Goal: Transaction & Acquisition: Purchase product/service

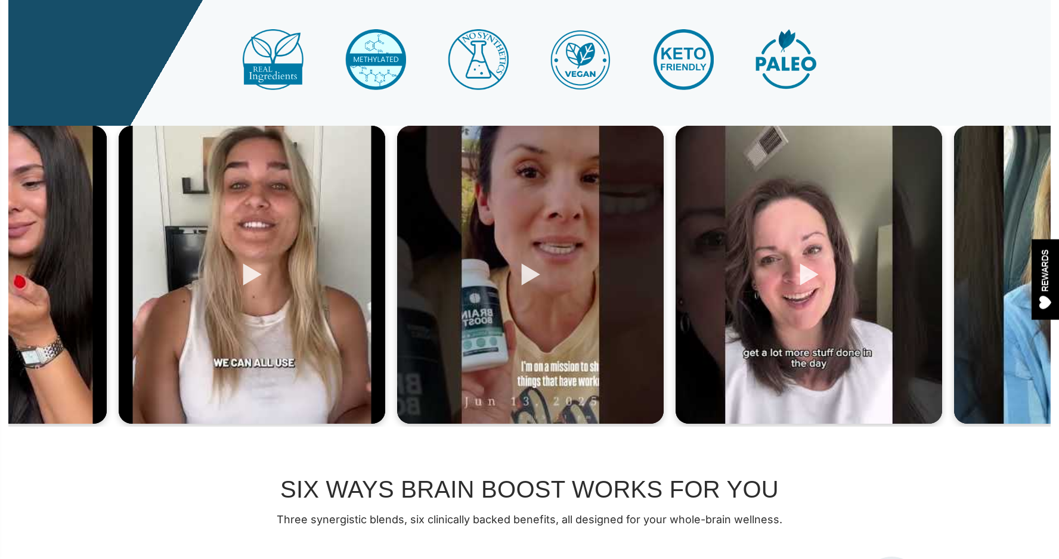
scroll to position [432, 0]
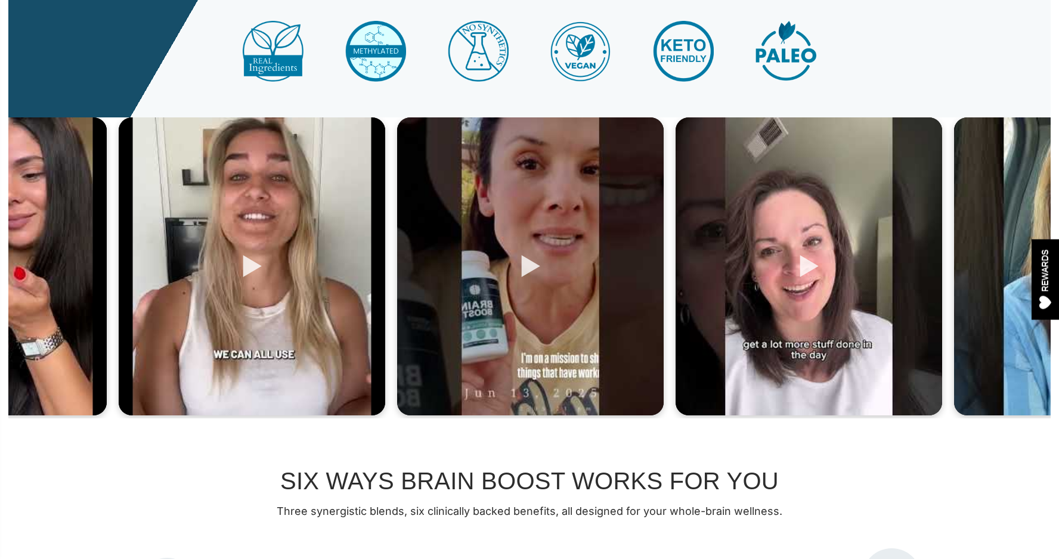
click at [244, 265] on div at bounding box center [252, 266] width 266 height 298
click at [252, 268] on div at bounding box center [252, 266] width 266 height 298
click at [525, 269] on div at bounding box center [530, 266] width 266 height 298
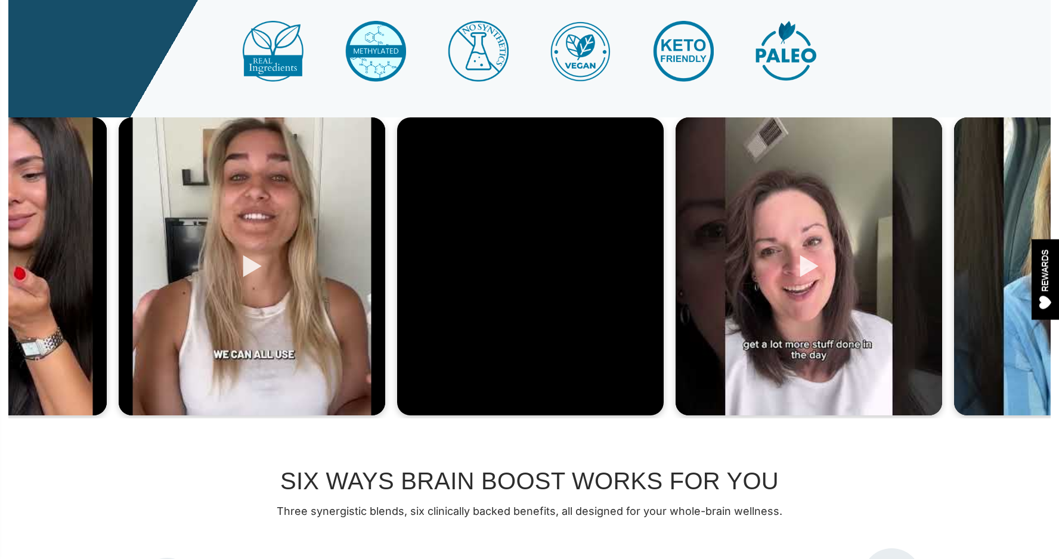
click at [250, 267] on div at bounding box center [252, 266] width 266 height 298
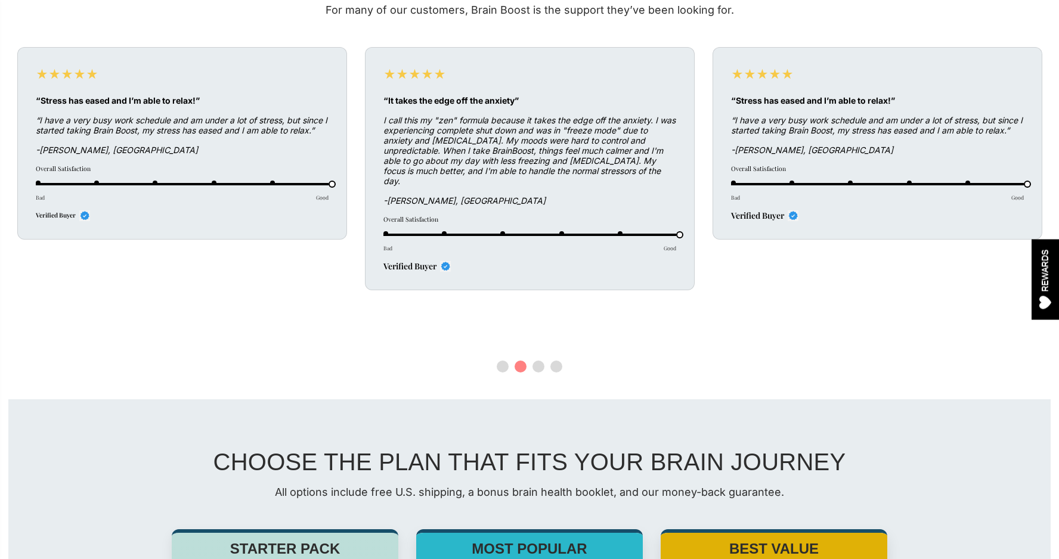
scroll to position [3578, 0]
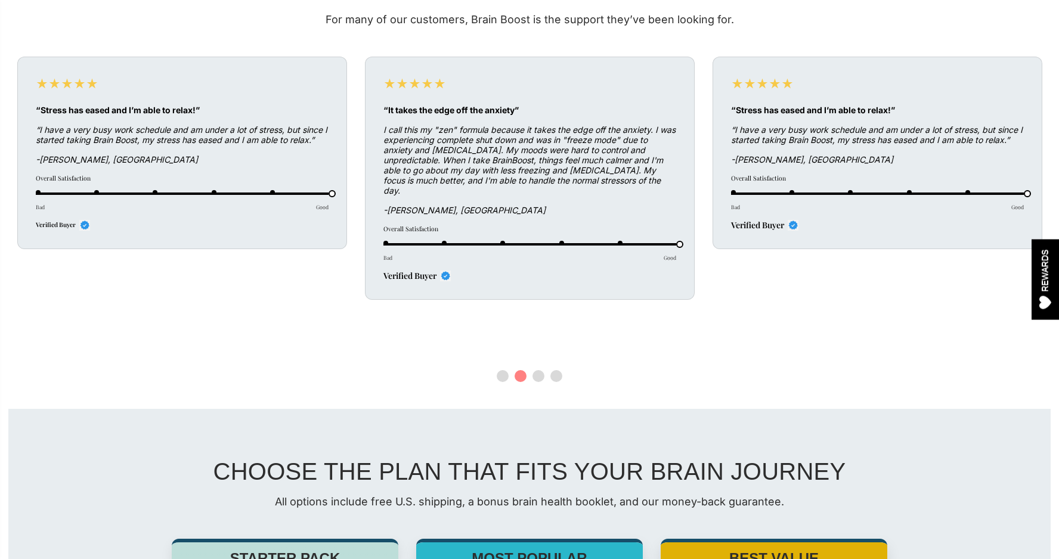
click at [536, 370] on button "3" at bounding box center [538, 376] width 12 height 12
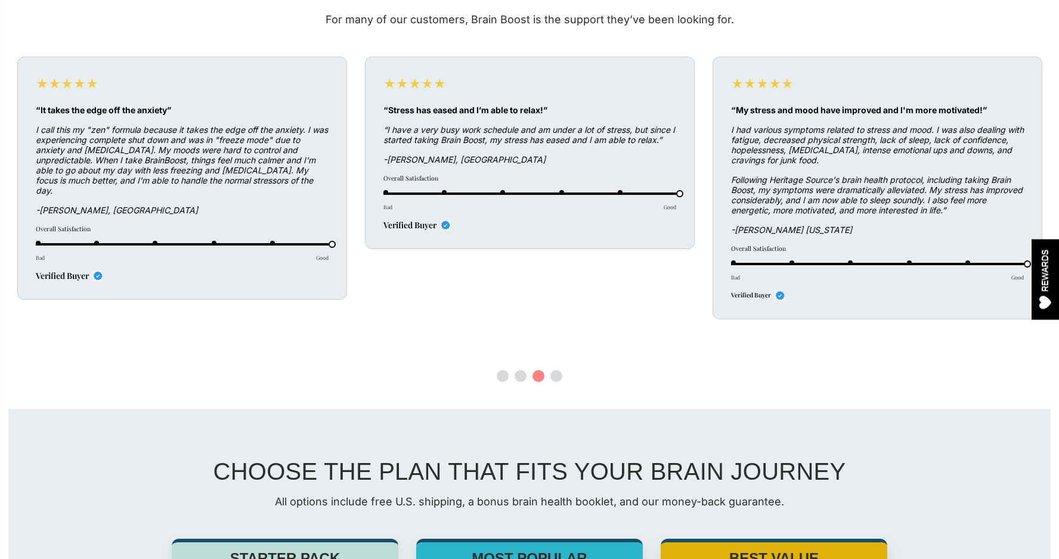
click at [554, 370] on button "4" at bounding box center [556, 376] width 12 height 12
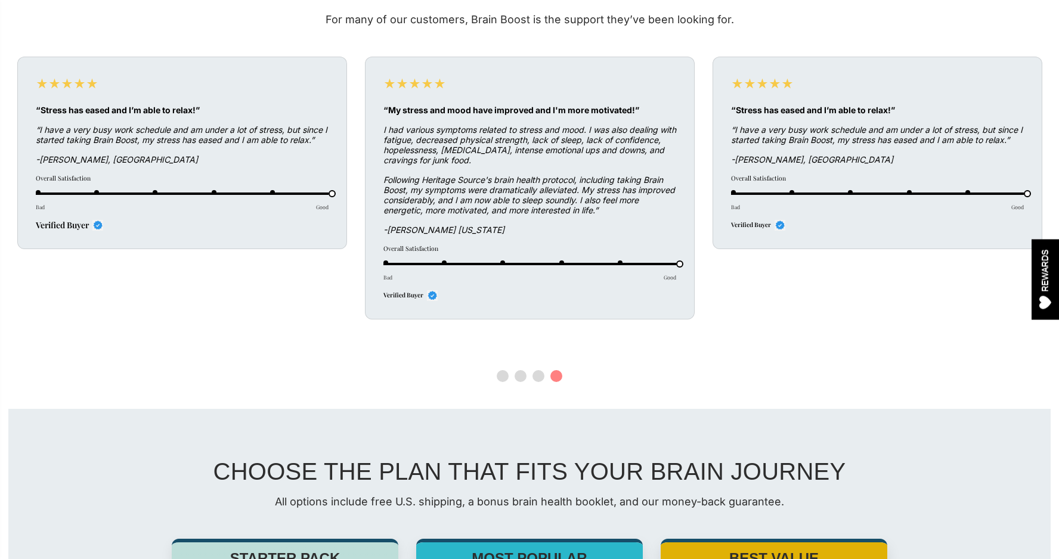
click at [501, 370] on button "1" at bounding box center [503, 376] width 12 height 12
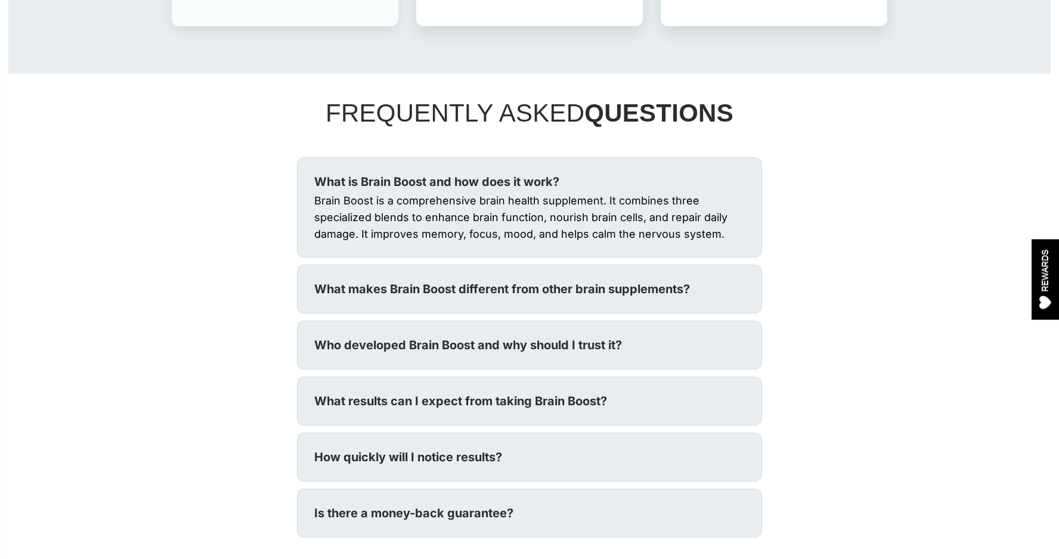
scroll to position [4602, 0]
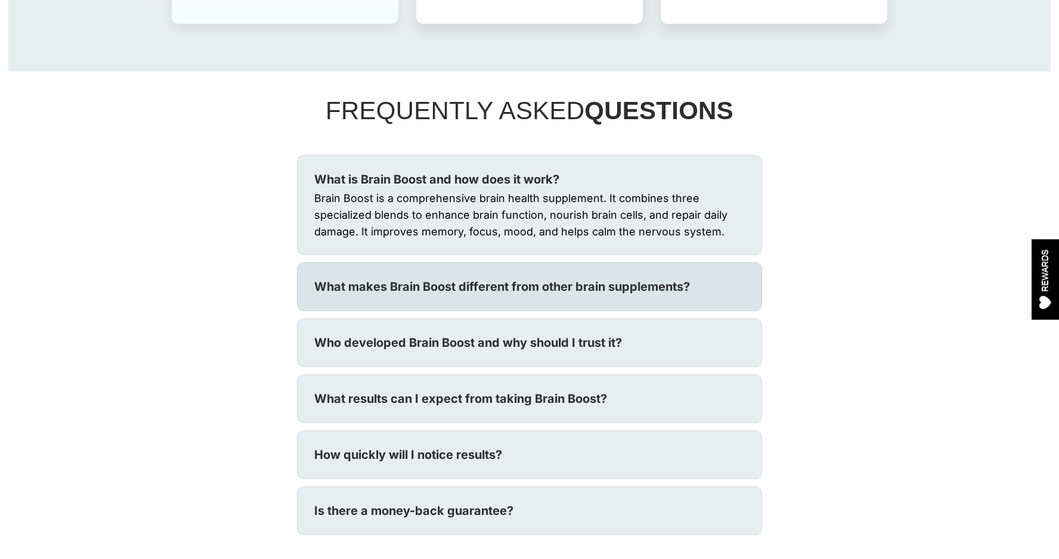
click at [504, 262] on div "What makes Brain Boost different from other brain supplements? Brain Boost offe…" at bounding box center [529, 286] width 465 height 49
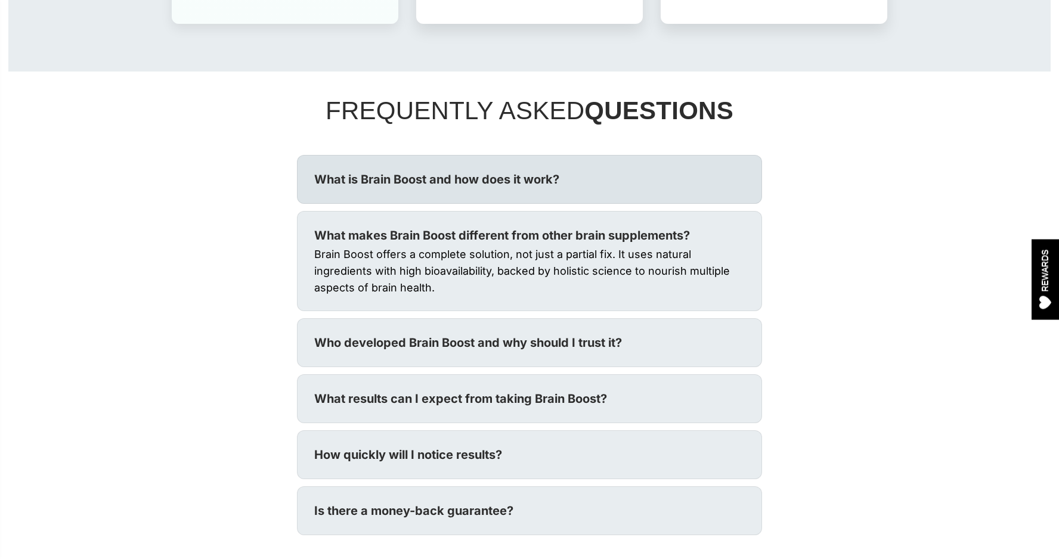
click at [511, 170] on div "What is Brain Boost and how does it work?" at bounding box center [529, 179] width 430 height 19
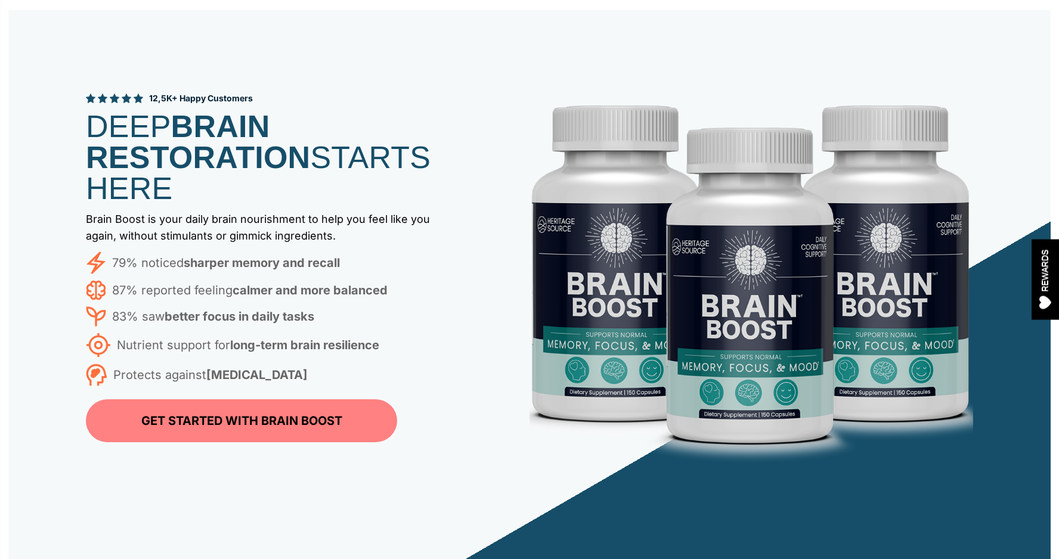
scroll to position [5175, 0]
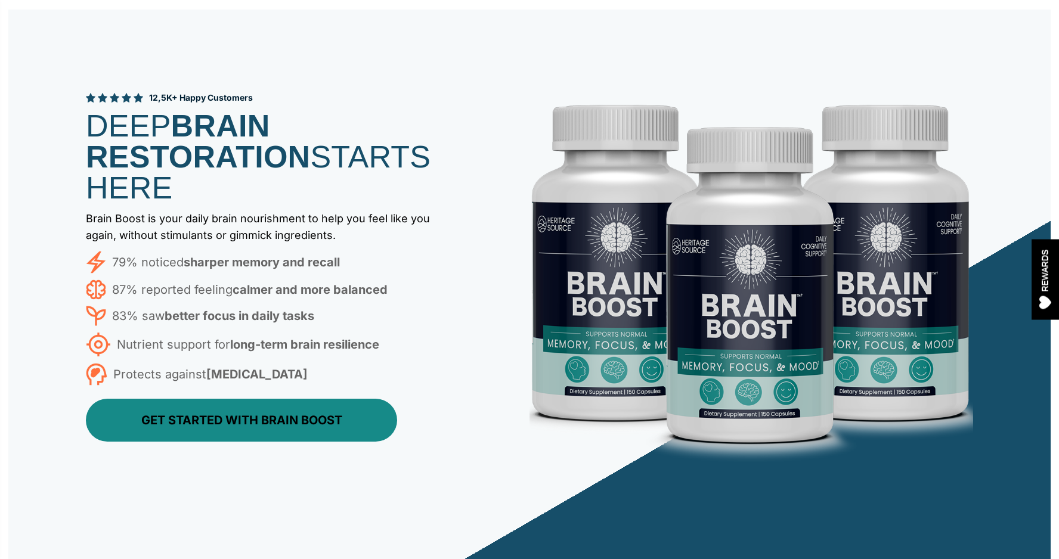
click at [268, 403] on link "GET STARTED WITH BRAIN BOOST" at bounding box center [241, 420] width 311 height 43
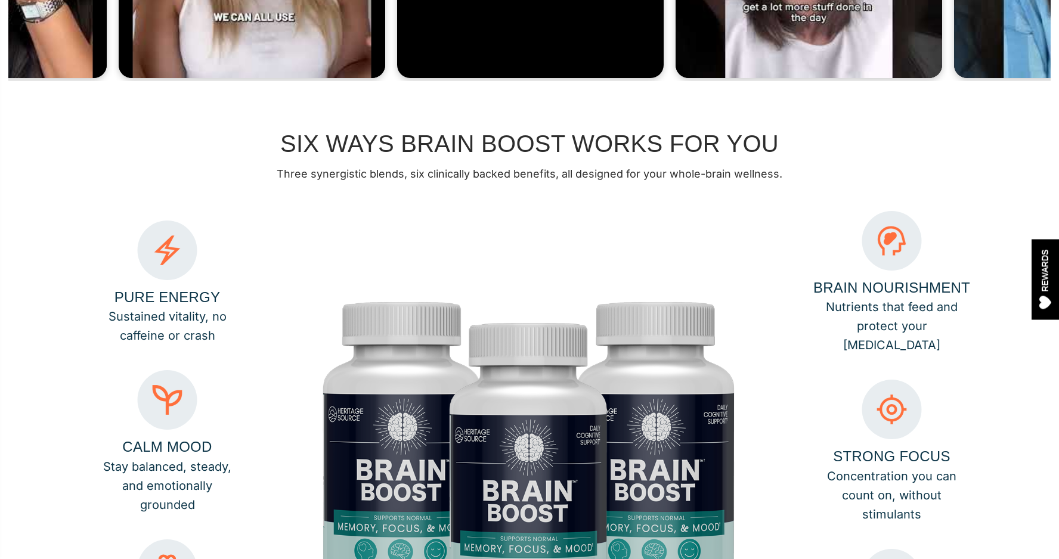
scroll to position [0, 0]
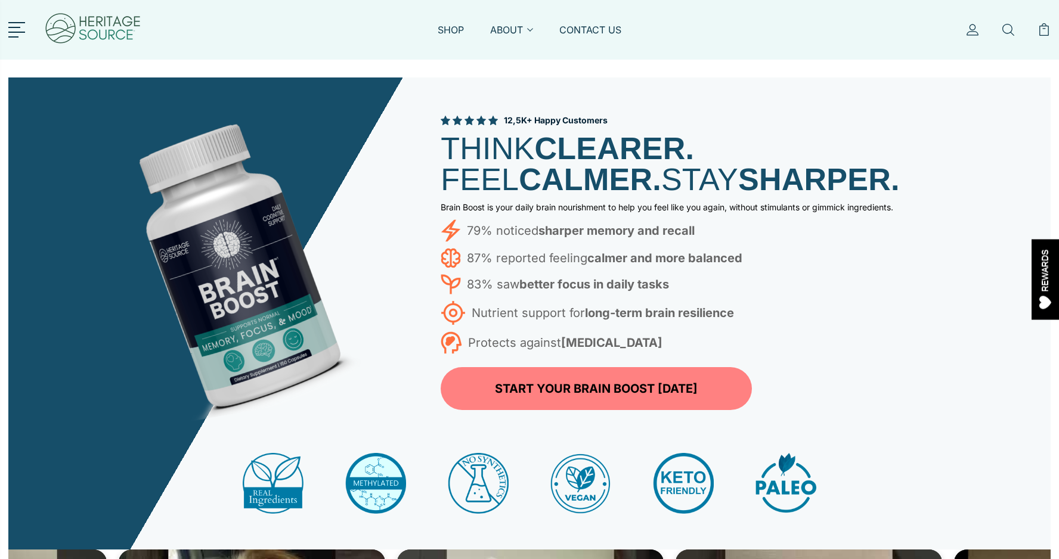
click at [120, 20] on img at bounding box center [93, 30] width 98 height 48
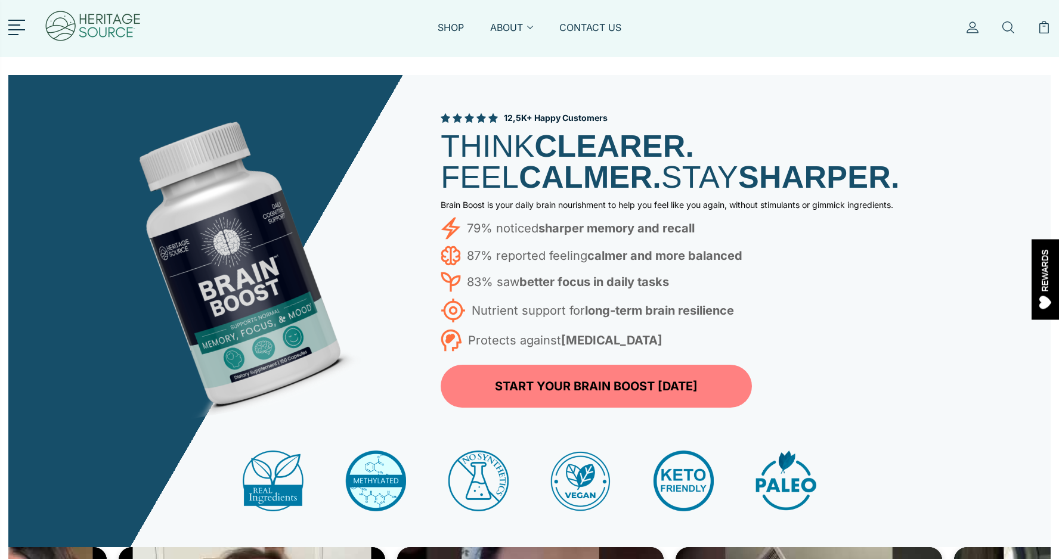
scroll to position [1, 0]
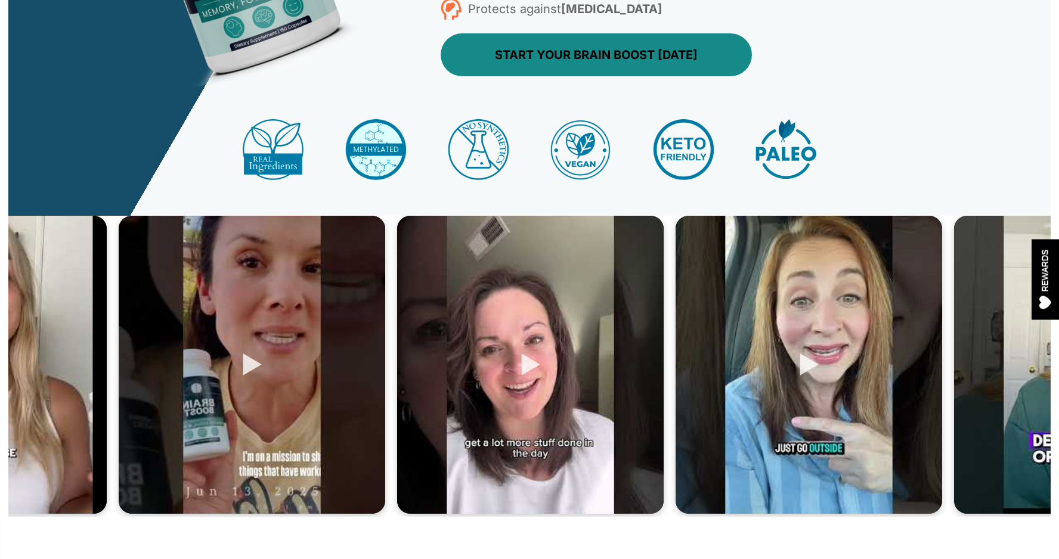
click at [478, 52] on link "START YOUR BRAIN BOOST [DATE]" at bounding box center [595, 54] width 311 height 43
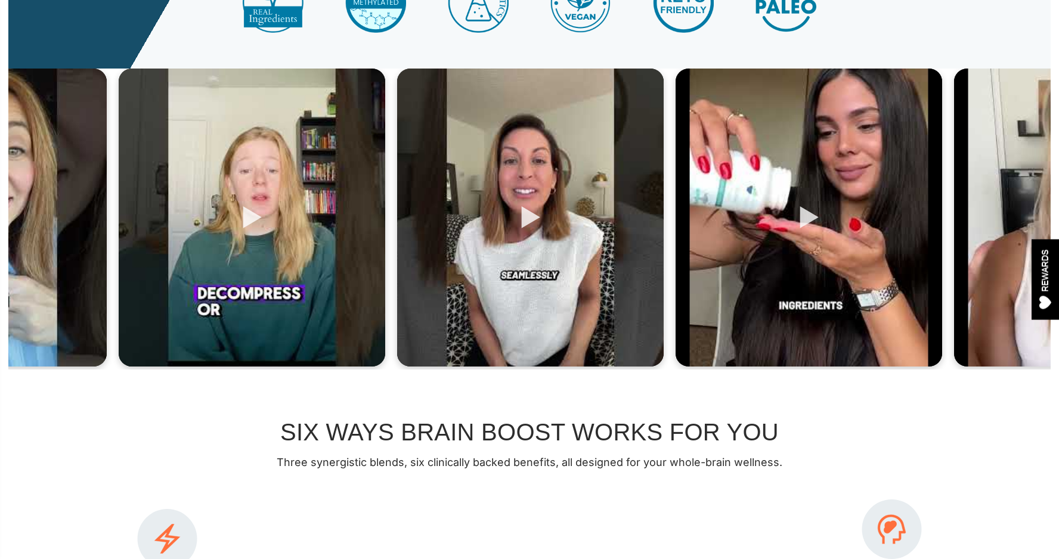
scroll to position [483, 0]
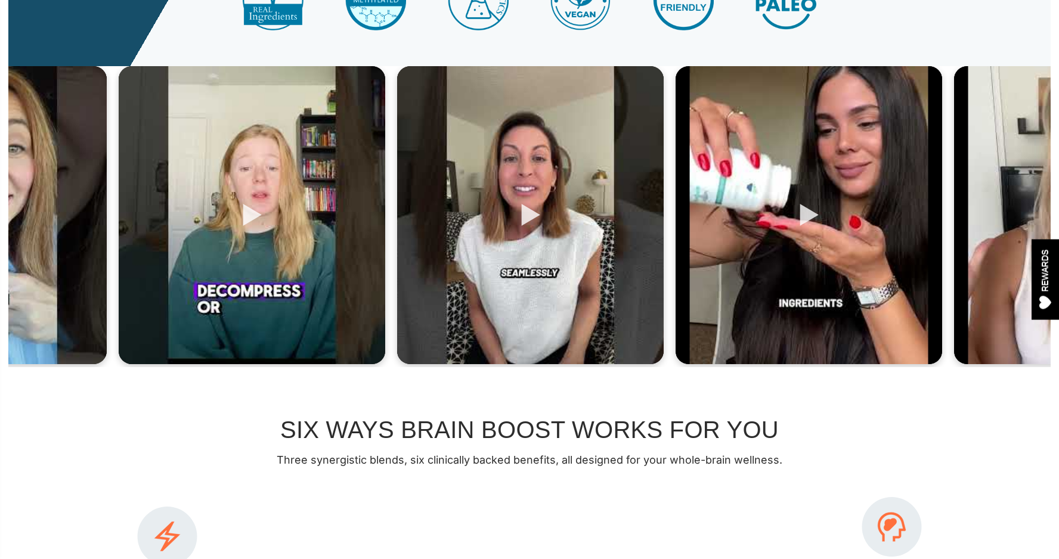
click at [252, 209] on div at bounding box center [252, 215] width 266 height 298
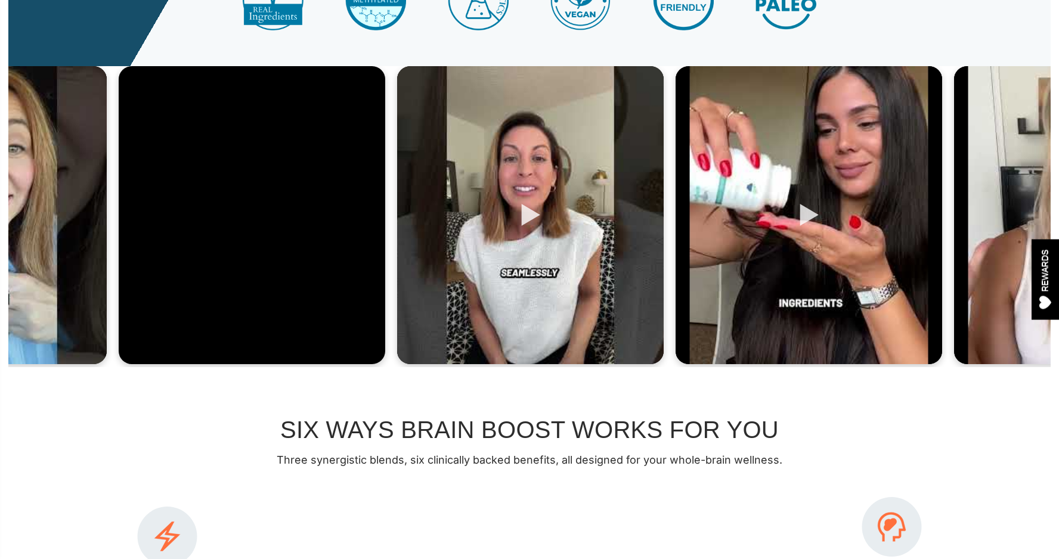
click at [531, 202] on div at bounding box center [530, 215] width 266 height 298
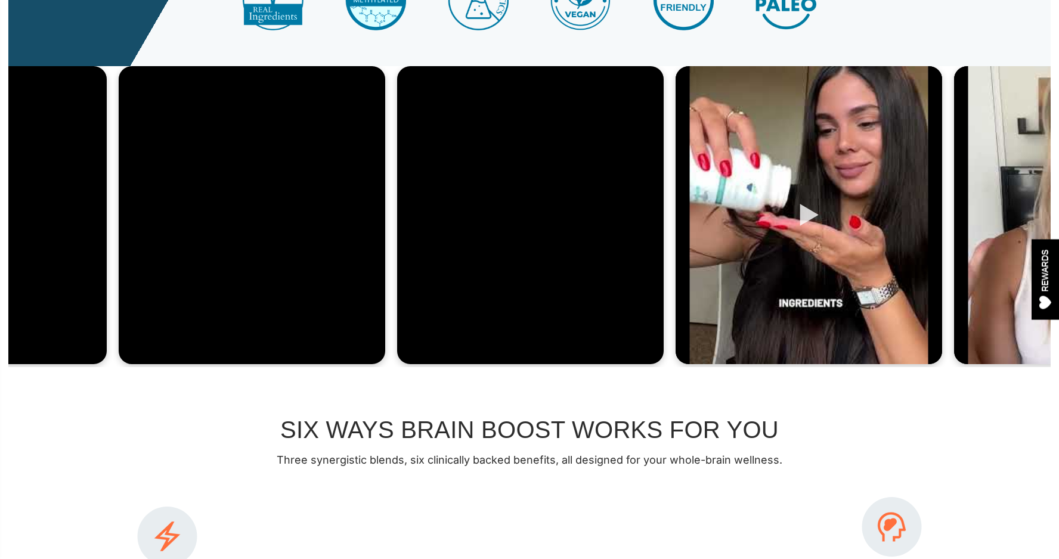
click at [804, 209] on div at bounding box center [808, 215] width 266 height 298
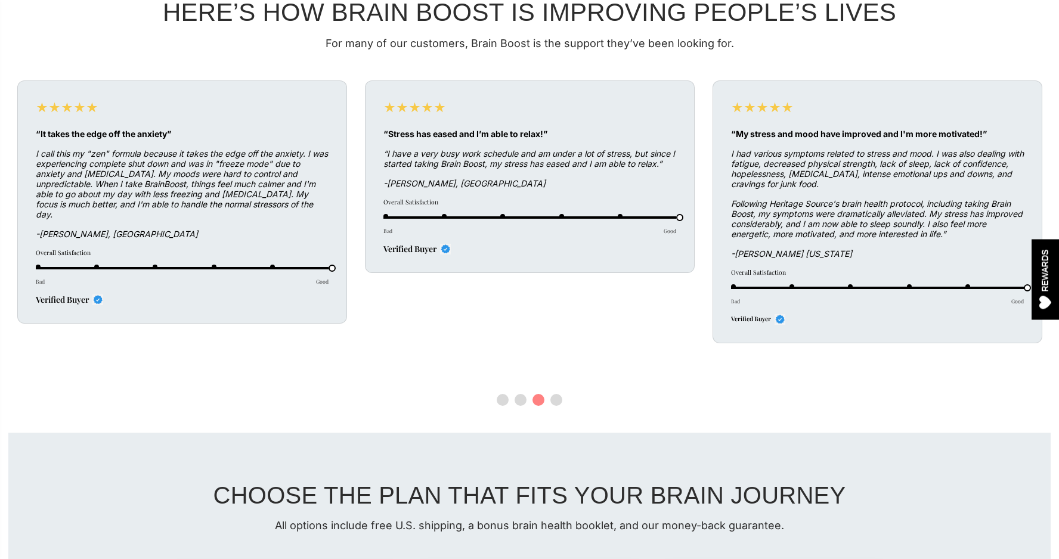
scroll to position [3585, 0]
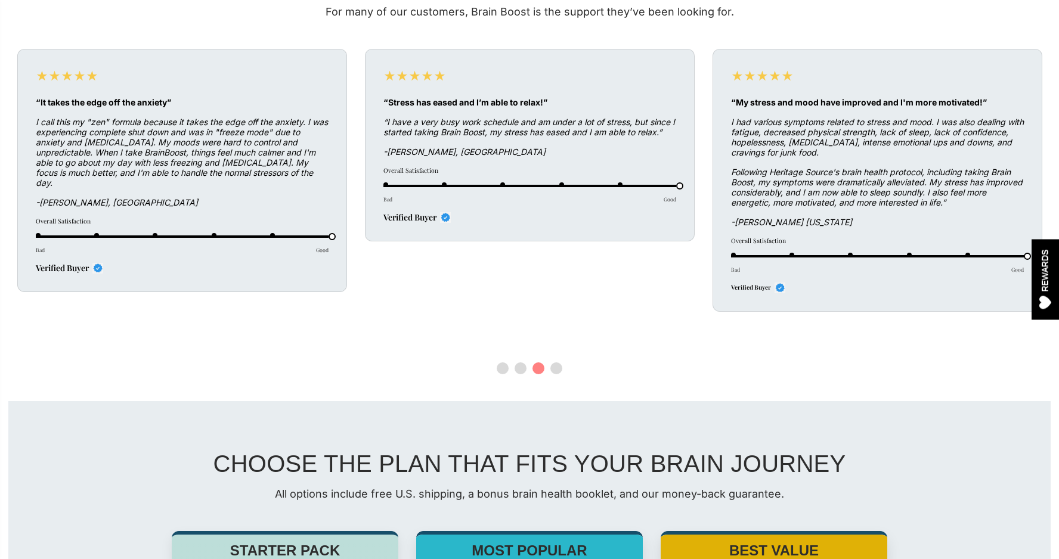
click at [516, 362] on button "2" at bounding box center [520, 368] width 12 height 12
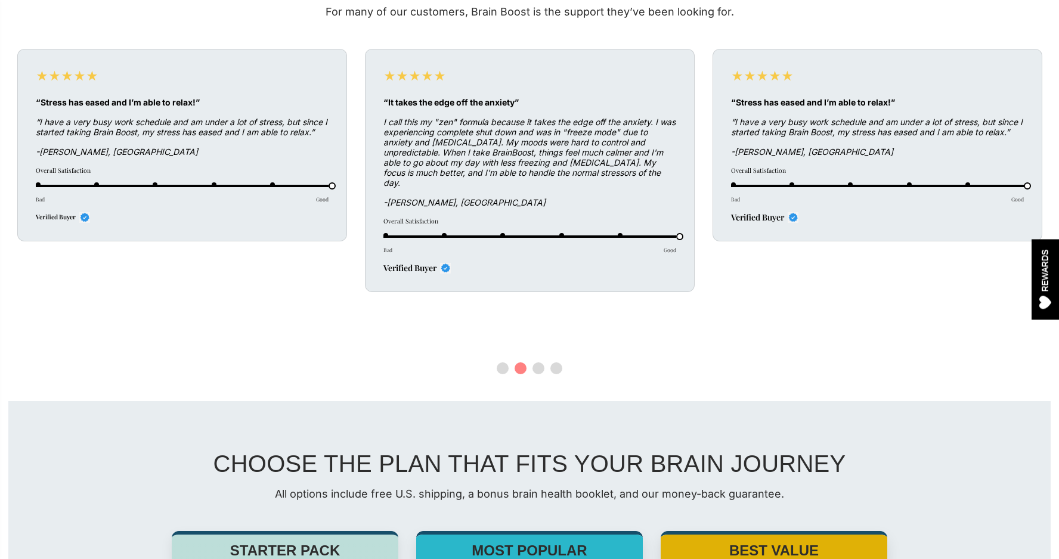
click at [504, 362] on button "1" at bounding box center [503, 368] width 12 height 12
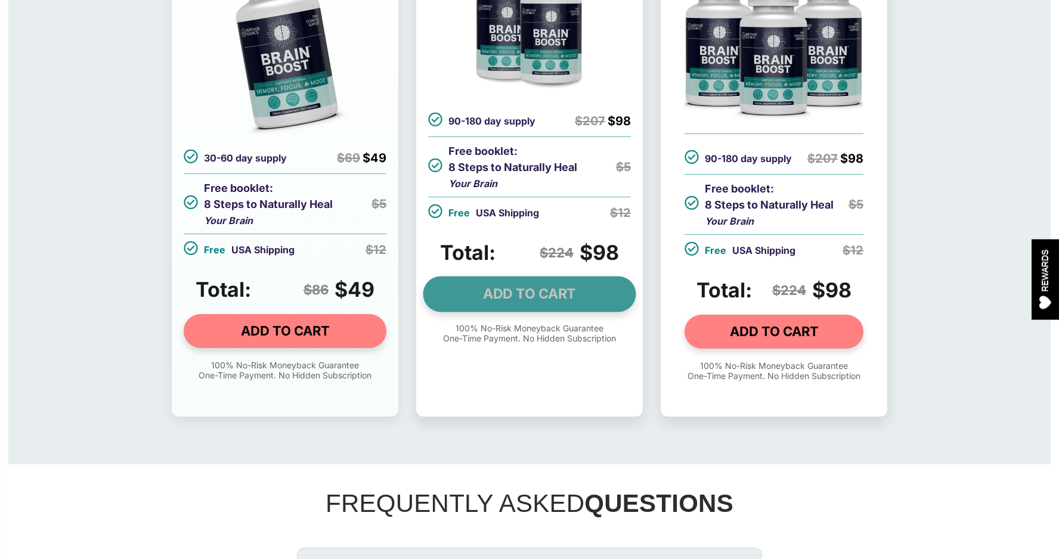
scroll to position [4208, 0]
click at [558, 281] on link "ADD TO CART" at bounding box center [529, 295] width 213 height 36
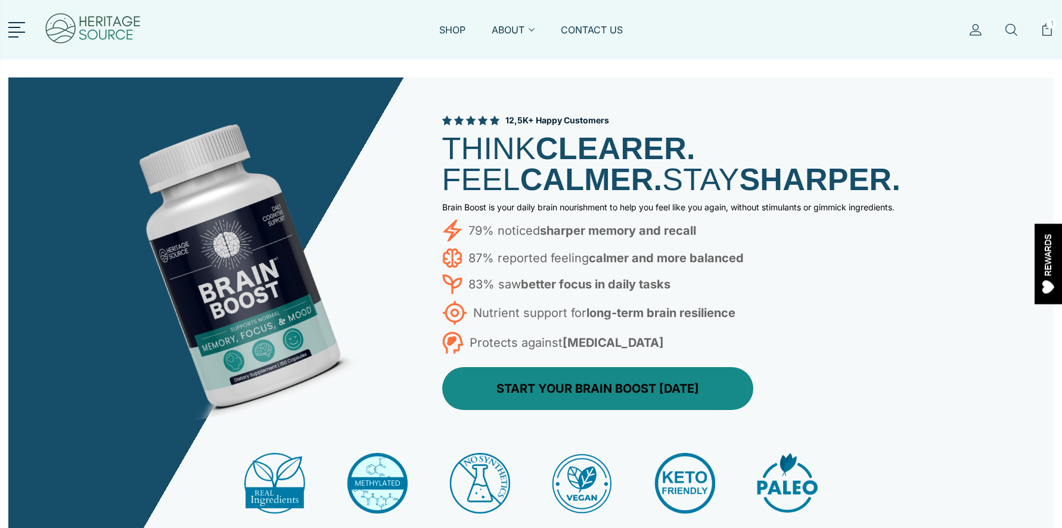
click at [607, 404] on link "START YOUR BRAIN BOOST [DATE]" at bounding box center [597, 388] width 311 height 43
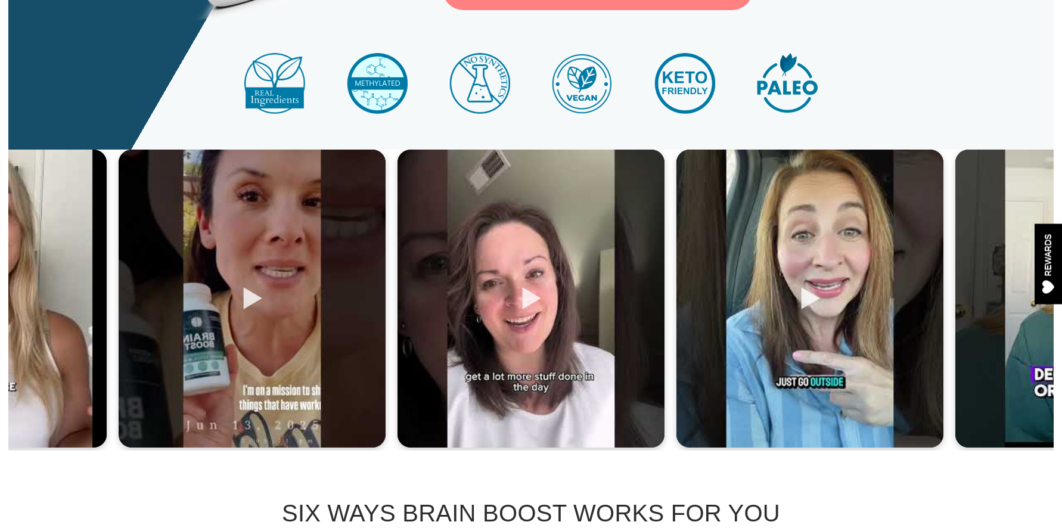
scroll to position [402, 0]
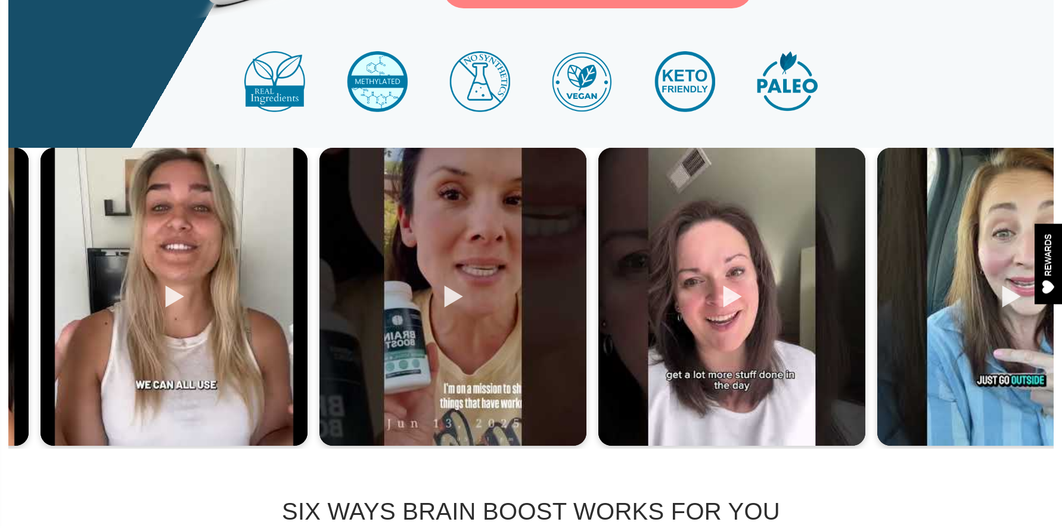
drag, startPoint x: 777, startPoint y: 284, endPoint x: 976, endPoint y: 326, distance: 204.0
click at [976, 326] on div at bounding box center [1010, 297] width 267 height 298
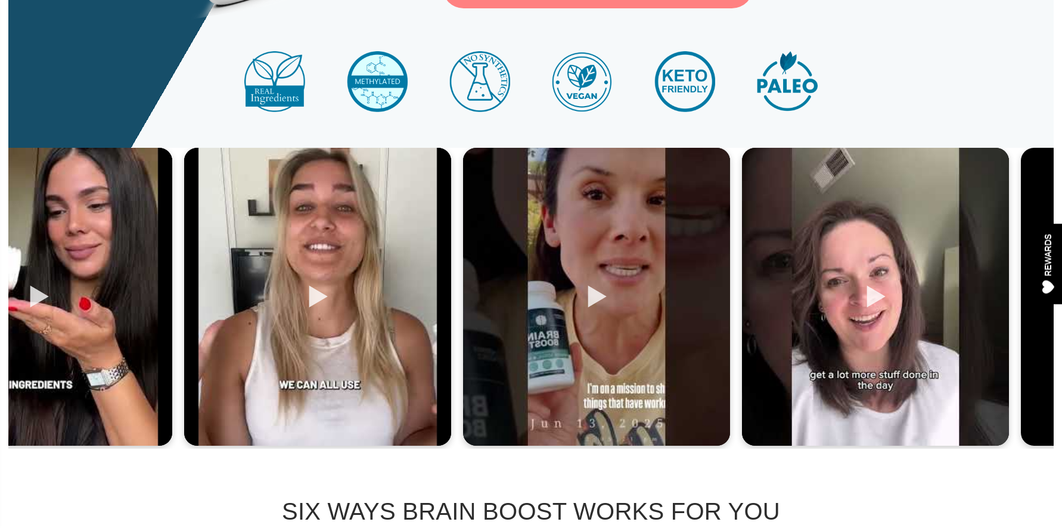
drag, startPoint x: 625, startPoint y: 283, endPoint x: 687, endPoint y: 315, distance: 70.4
click at [687, 315] on div at bounding box center [596, 297] width 267 height 298
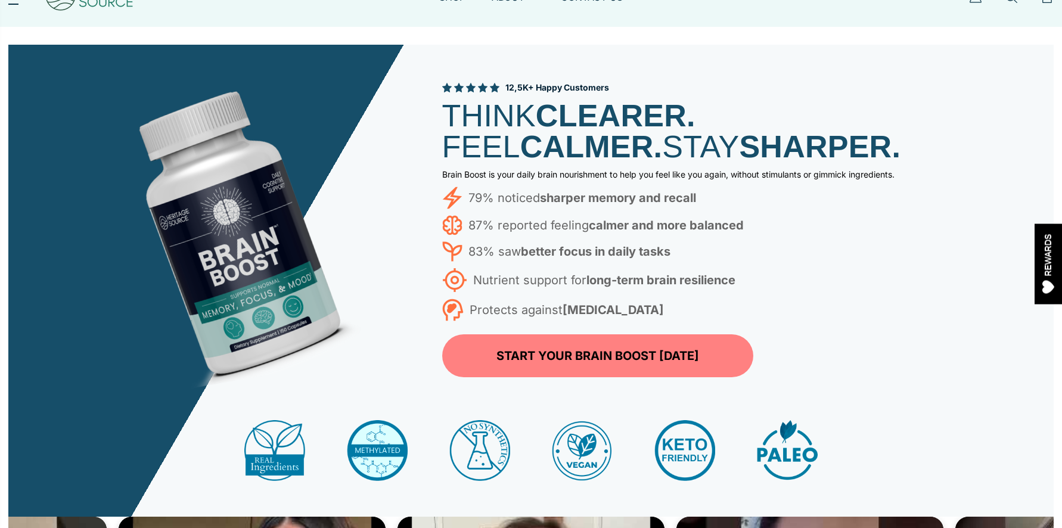
scroll to position [0, 0]
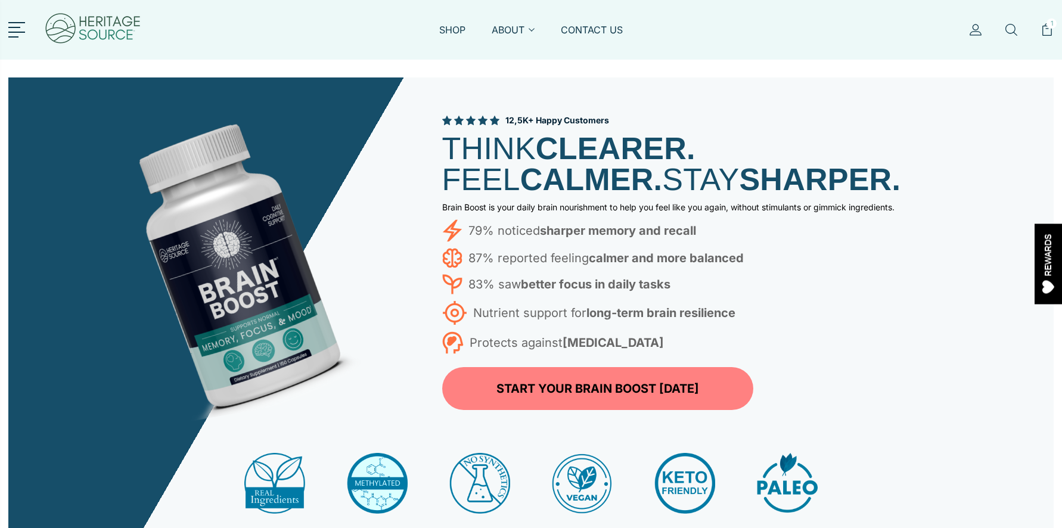
drag, startPoint x: 449, startPoint y: 407, endPoint x: 119, endPoint y: 98, distance: 451.7
